Goal: Task Accomplishment & Management: Use online tool/utility

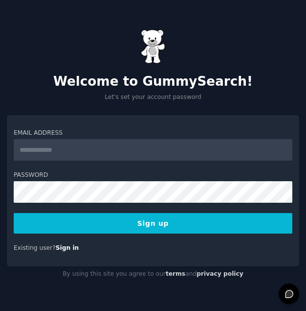
click at [127, 158] on input "Email Address" at bounding box center [153, 150] width 279 height 22
type input "**********"
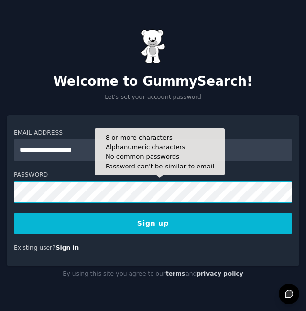
click at [14, 213] on button "Sign up" at bounding box center [153, 223] width 279 height 21
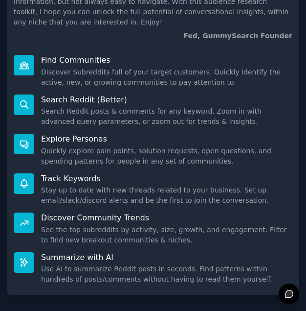
scroll to position [115, 0]
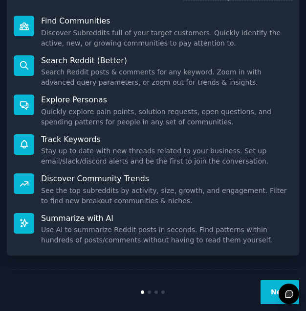
click at [263, 280] on button "Next" at bounding box center [280, 292] width 39 height 24
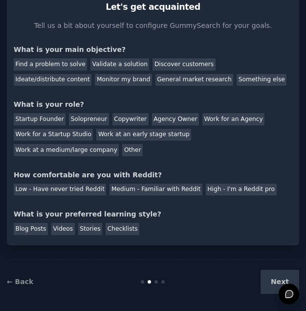
scroll to position [38, 0]
click at [47, 67] on div "Find a problem to solve" at bounding box center [50, 64] width 73 height 12
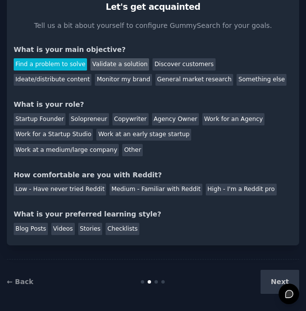
click at [107, 67] on div "Validate a solution" at bounding box center [120, 64] width 59 height 12
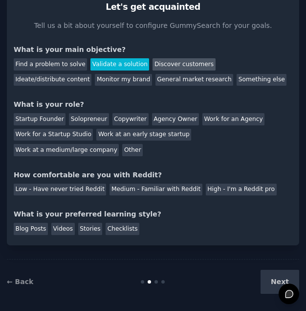
click at [153, 67] on div "Discover customers" at bounding box center [184, 64] width 63 height 12
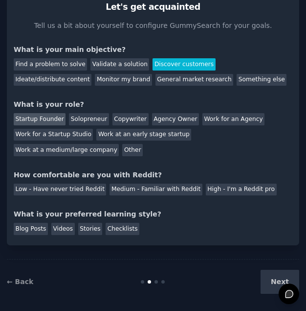
click at [32, 125] on div "Startup Founder" at bounding box center [40, 119] width 52 height 12
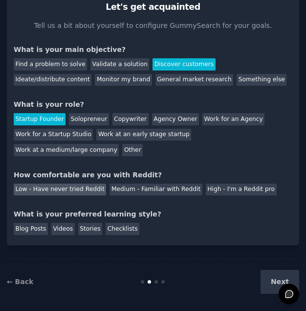
click at [50, 192] on div "Low - Have never tried Reddit" at bounding box center [60, 190] width 93 height 12
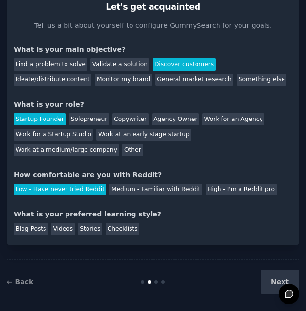
click at [259, 284] on div "Next" at bounding box center [250, 282] width 97 height 24
click at [267, 282] on div "Next" at bounding box center [250, 282] width 97 height 24
click at [78, 228] on div "Stories" at bounding box center [90, 229] width 24 height 12
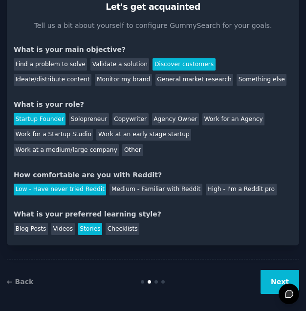
click at [277, 282] on button "Next" at bounding box center [280, 282] width 39 height 24
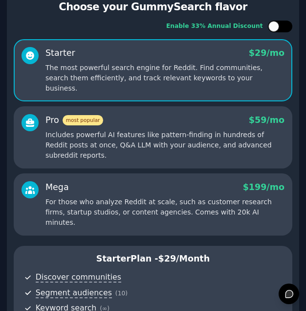
click at [280, 29] on div at bounding box center [280, 27] width 24 height 12
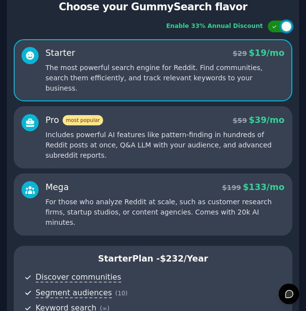
click at [282, 29] on div at bounding box center [287, 26] width 11 height 11
checkbox input "false"
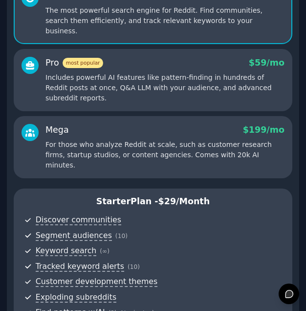
scroll to position [95, 0]
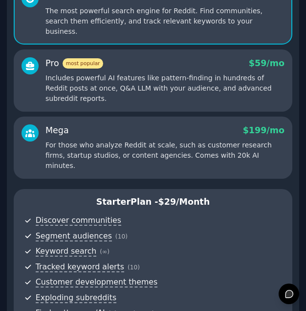
click at [213, 74] on p "Includes powerful AI features like pattern-finding in hundreds of Reddit posts …" at bounding box center [165, 88] width 239 height 31
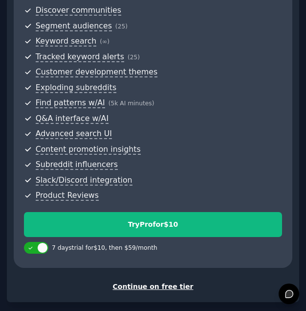
scroll to position [317, 0]
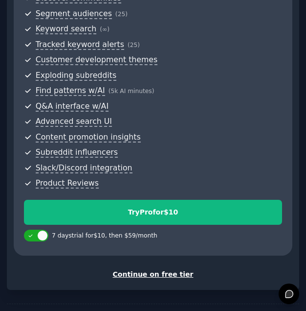
click at [148, 269] on div "Continue on free tier" at bounding box center [153, 274] width 279 height 10
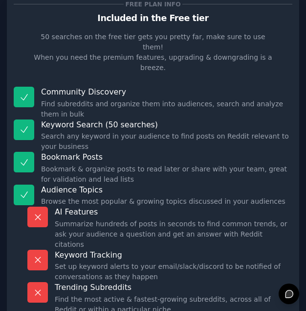
scroll to position [98, 0]
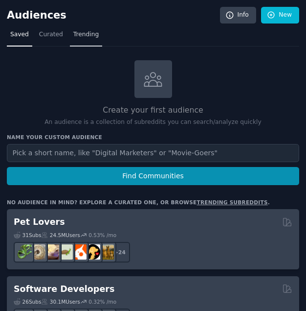
click at [83, 42] on link "Trending" at bounding box center [86, 37] width 32 height 20
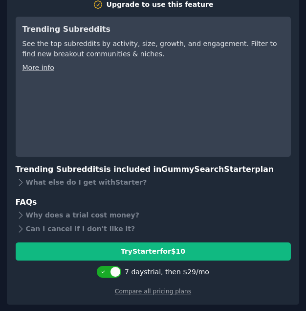
scroll to position [49, 0]
